Goal: Task Accomplishment & Management: Manage account settings

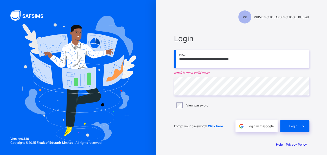
type input "**********"
click at [297, 127] on span "Login" at bounding box center [294, 126] width 8 height 4
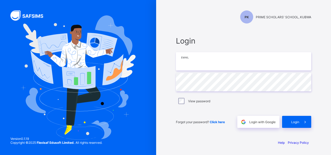
click at [207, 59] on input "email" at bounding box center [243, 61] width 135 height 18
type input "**********"
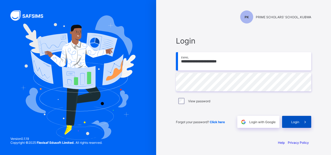
click at [294, 121] on span "Login" at bounding box center [295, 122] width 8 height 4
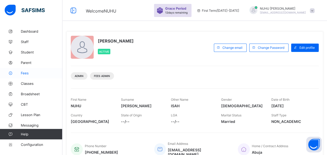
click at [24, 72] on span "Fees" at bounding box center [42, 73] width 42 height 4
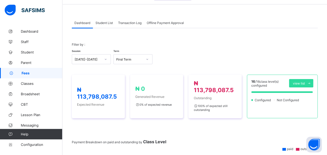
scroll to position [15, 0]
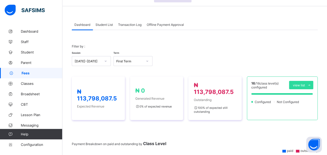
click at [111, 24] on span "Student List" at bounding box center [104, 25] width 17 height 4
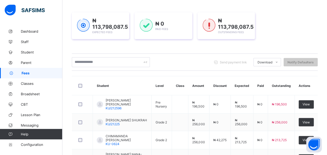
scroll to position [67, 0]
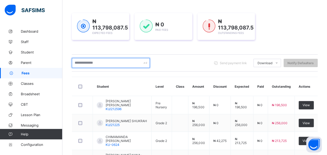
click at [98, 63] on input "text" at bounding box center [111, 63] width 78 height 10
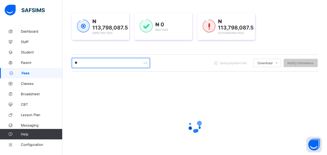
type input "*"
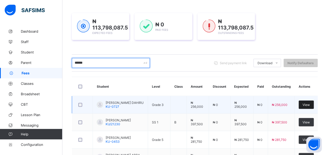
type input "******"
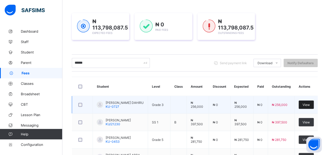
click at [310, 103] on span "View" at bounding box center [306, 105] width 7 height 4
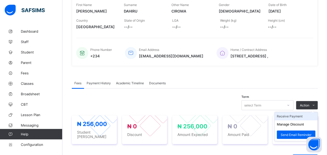
scroll to position [77, 0]
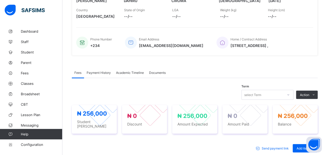
scroll to position [108, 0]
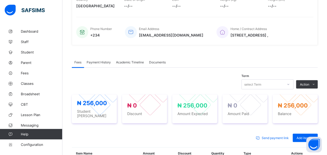
click at [267, 61] on div "Fees Payment History Academic Timeline Documents" at bounding box center [195, 62] width 246 height 11
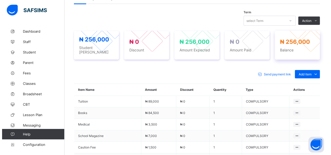
scroll to position [150, 0]
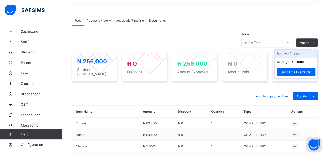
click at [300, 54] on li "Receive Payment" at bounding box center [296, 53] width 43 height 8
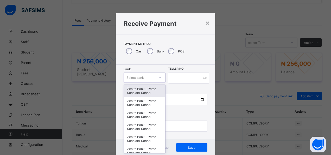
click at [158, 78] on div "option Zenith Bank - Prime Scholars’ School focused, 1 of 16. 16 results availa…" at bounding box center [145, 77] width 42 height 10
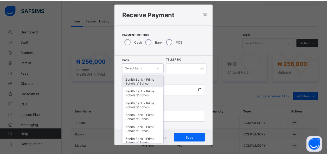
scroll to position [10, 0]
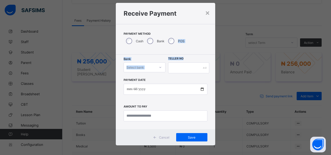
drag, startPoint x: 153, startPoint y: 52, endPoint x: 175, endPoint y: 68, distance: 27.2
click at [175, 68] on div "× Receive Payment Payment Method Cash Bank POS Bank Select bank Teller No Payme…" at bounding box center [165, 74] width 99 height 142
click at [175, 68] on input "text" at bounding box center [188, 67] width 41 height 11
type input "*****"
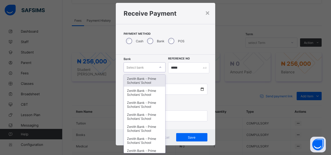
click at [160, 67] on icon at bounding box center [160, 67] width 3 height 5
click at [156, 67] on div at bounding box center [160, 67] width 9 height 8
click at [151, 52] on div "Payment Method Cash Bank POS" at bounding box center [165, 39] width 99 height 30
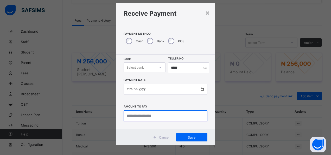
click at [158, 116] on input "currency" at bounding box center [166, 115] width 84 height 11
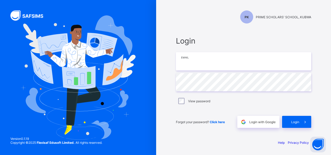
type input "**********"
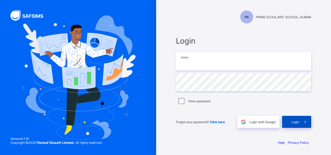
type input "**********"
click at [295, 122] on span "Login" at bounding box center [295, 122] width 8 height 4
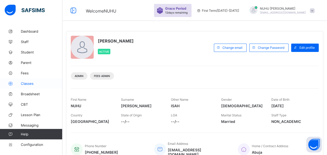
click at [27, 82] on span "Classes" at bounding box center [42, 83] width 42 height 4
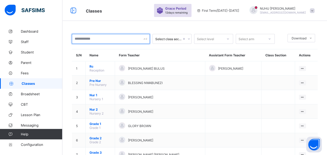
click at [99, 41] on input "text" at bounding box center [111, 39] width 78 height 10
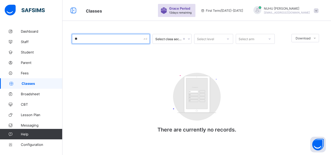
type input "*"
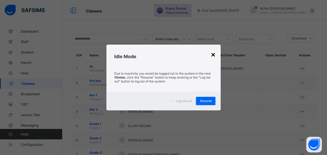
click at [213, 52] on div "×" at bounding box center [213, 54] width 5 height 9
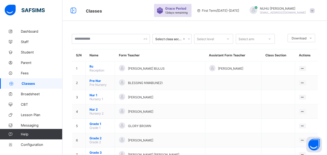
click at [300, 11] on span "[EMAIL_ADDRESS][DOMAIN_NAME]" at bounding box center [283, 12] width 46 height 3
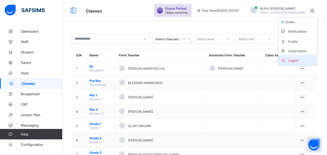
click at [296, 58] on span "Logout" at bounding box center [298, 60] width 34 height 6
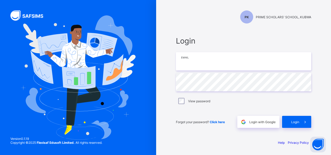
type input "**********"
